Goal: Transaction & Acquisition: Purchase product/service

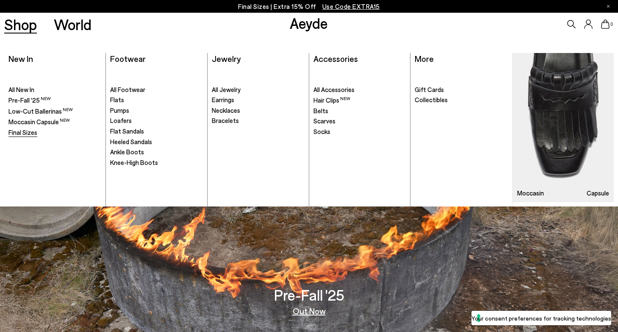
click at [23, 130] on span "Final Sizes" at bounding box center [22, 132] width 29 height 8
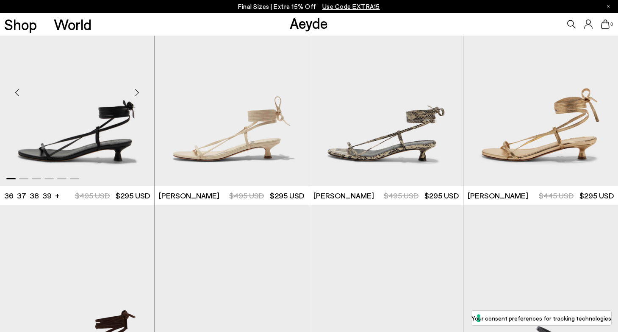
scroll to position [285, 0]
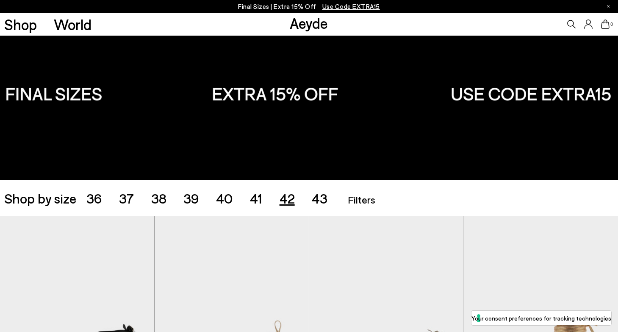
click at [292, 201] on span "42" at bounding box center [287, 198] width 15 height 16
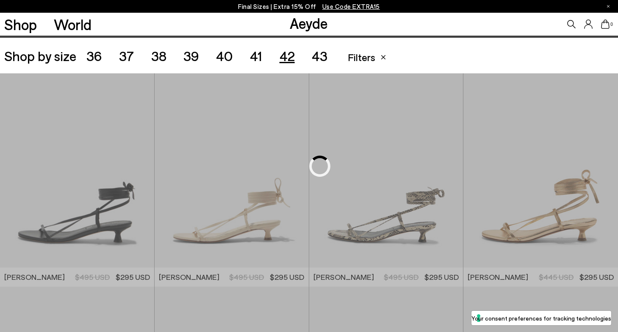
scroll to position [172, 0]
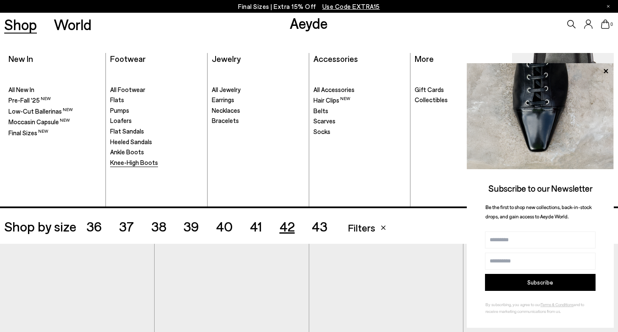
click at [133, 160] on span "Knee-High Boots" at bounding box center [134, 162] width 48 height 8
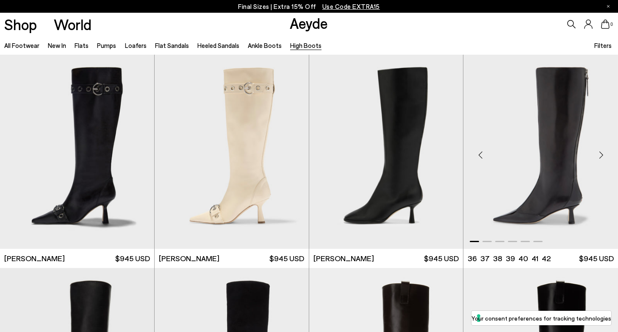
click at [526, 188] on img "1 / 6" at bounding box center [540, 152] width 155 height 194
click at [530, 160] on img "1 / 6" at bounding box center [540, 152] width 155 height 194
click at [603, 152] on div "Next slide" at bounding box center [600, 154] width 25 height 25
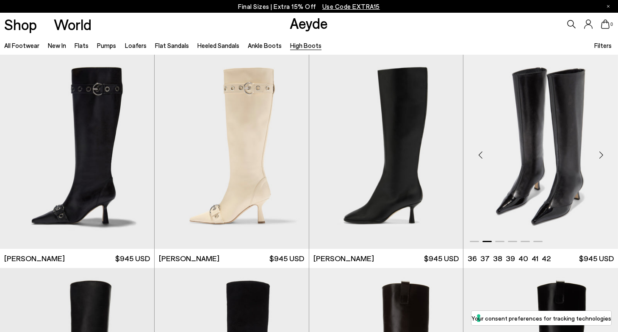
click at [603, 152] on div "Next slide" at bounding box center [600, 154] width 25 height 25
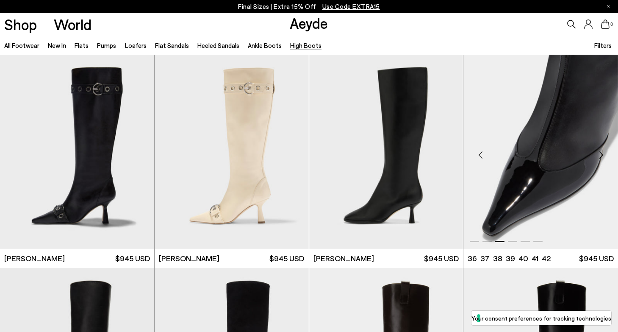
click at [603, 152] on div "Next slide" at bounding box center [600, 154] width 25 height 25
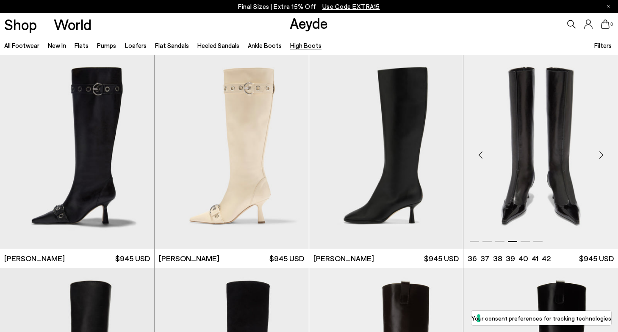
click at [603, 152] on div "Next slide" at bounding box center [600, 154] width 25 height 25
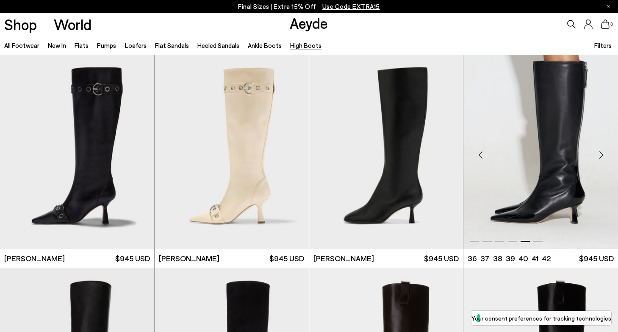
click at [603, 152] on div "Next slide" at bounding box center [600, 154] width 25 height 25
